Goal: Navigation & Orientation: Find specific page/section

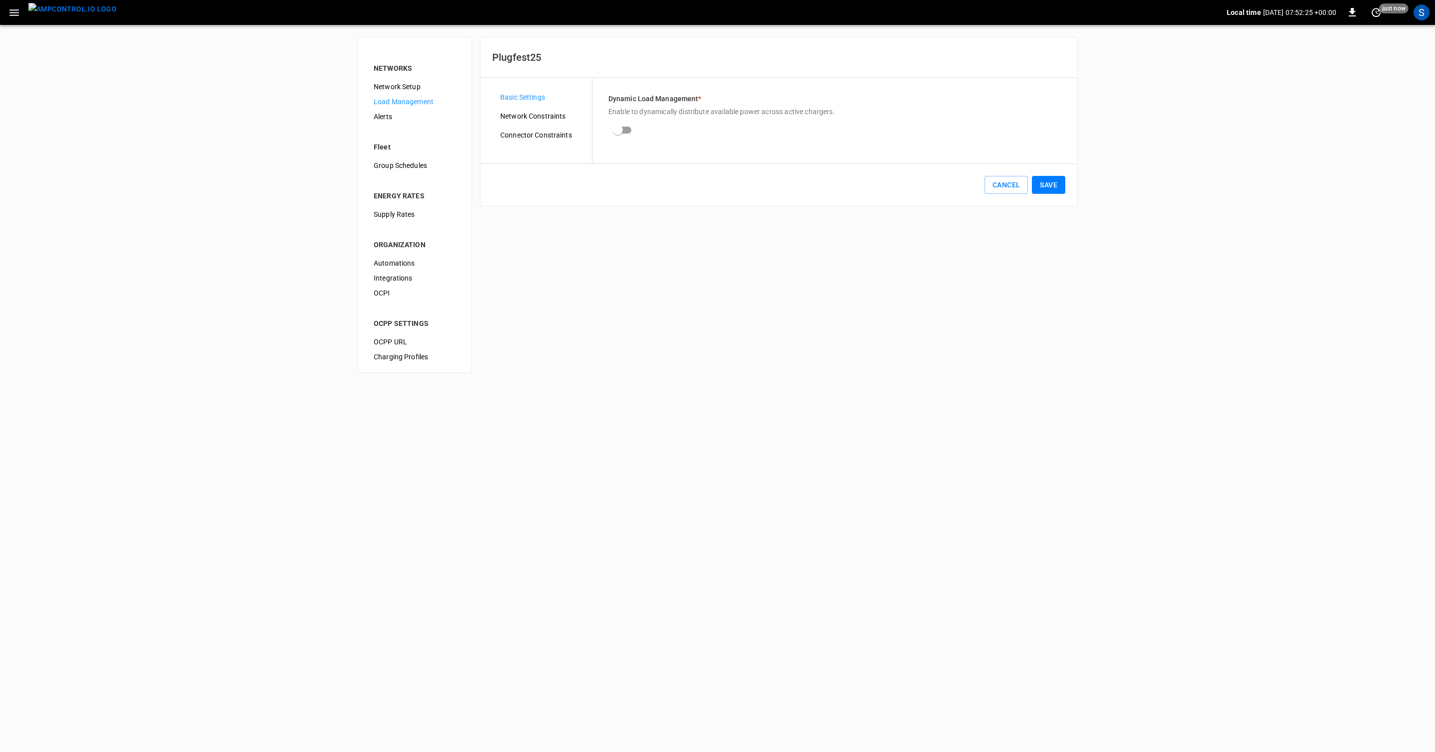
scroll to position [30, 0]
click at [91, 10] on img "menu" at bounding box center [72, 9] width 88 height 12
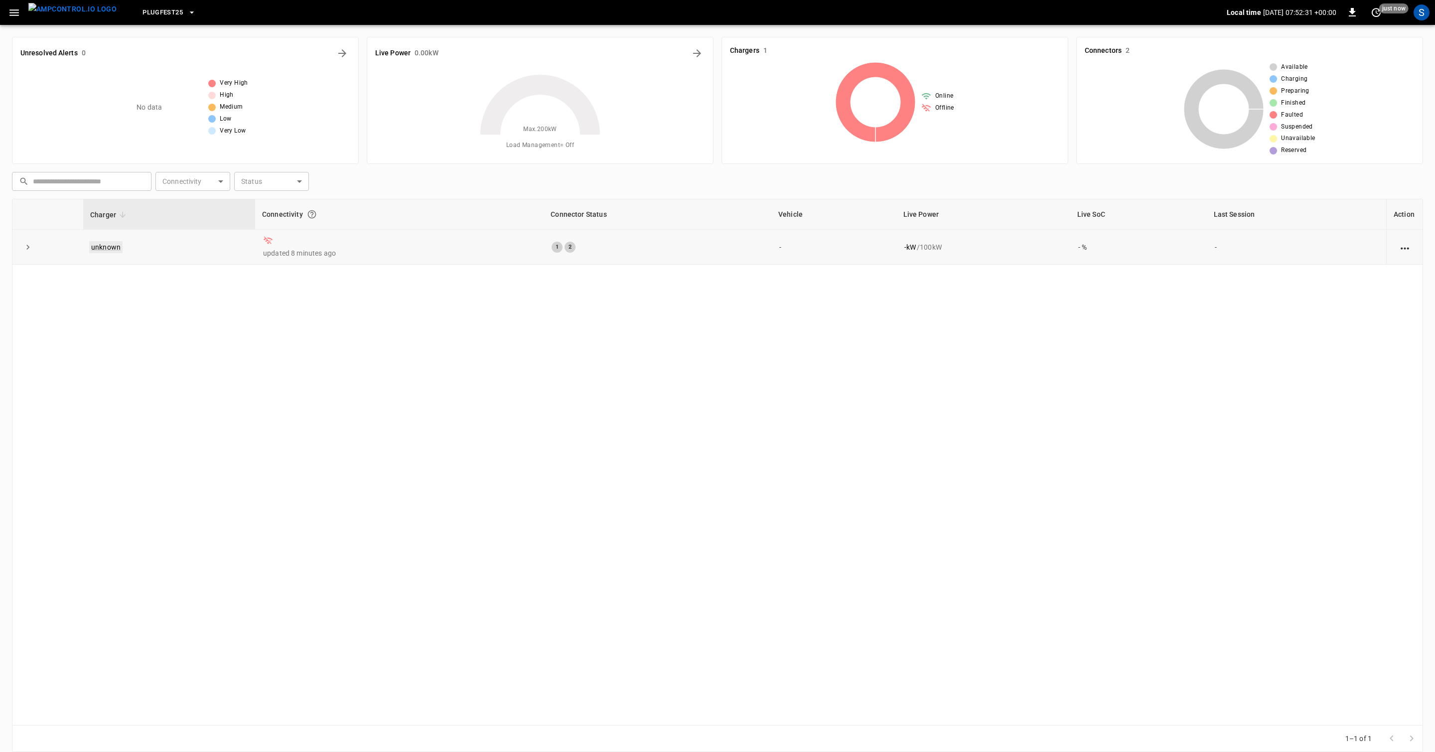
click at [109, 243] on link "unknown" at bounding box center [105, 247] width 33 height 12
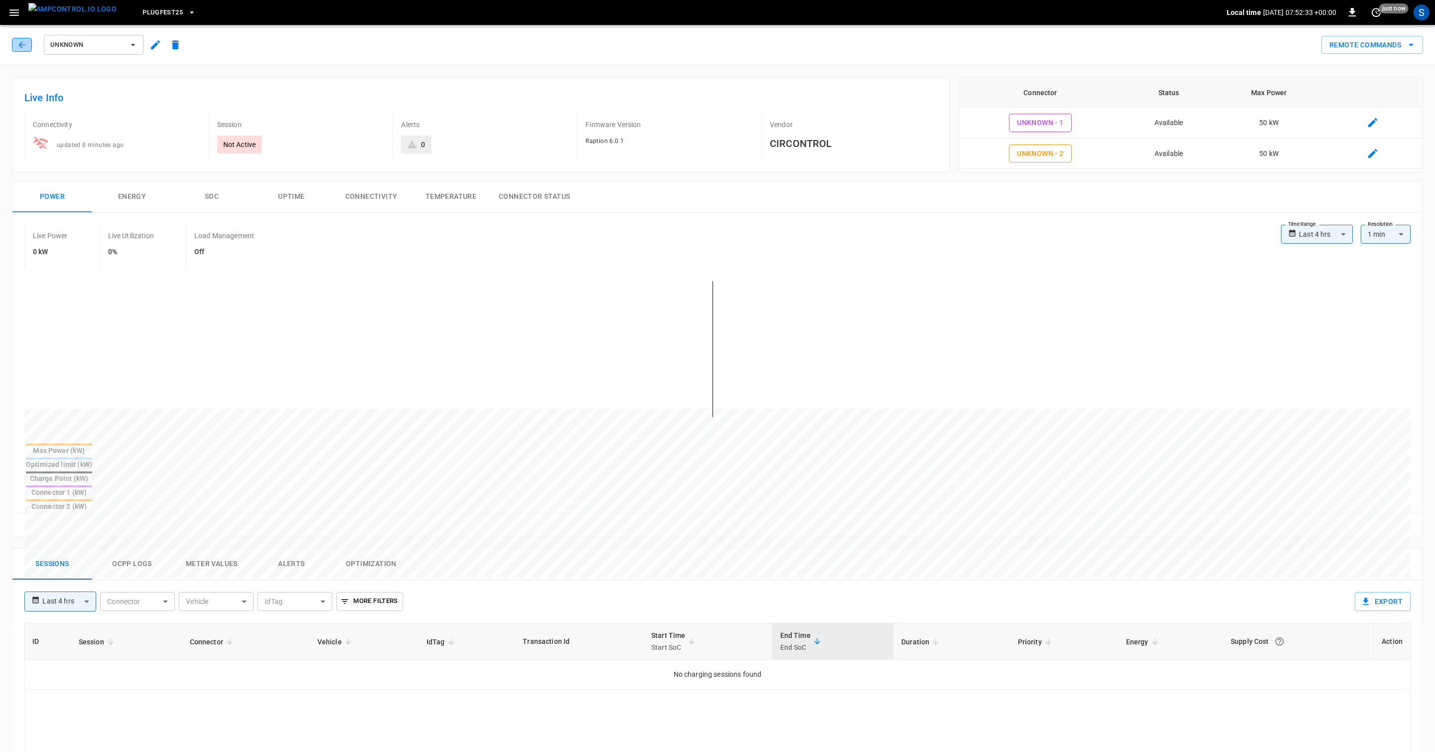
click at [24, 43] on icon "button" at bounding box center [22, 45] width 10 height 10
